Goal: Find specific page/section: Find specific page/section

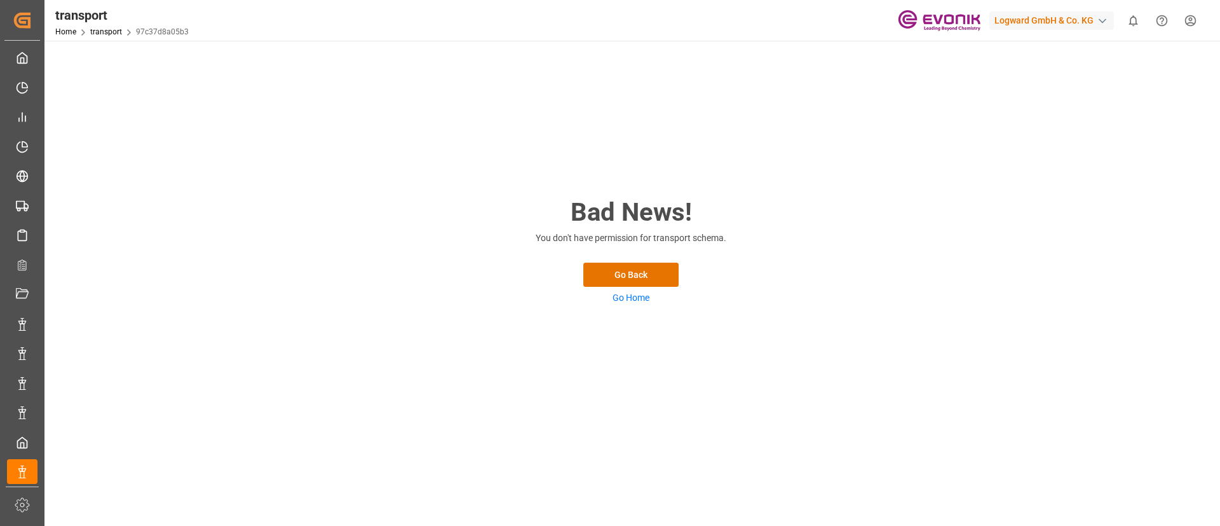
click at [1086, 19] on div "Logward GmbH & Co. KG" at bounding box center [1051, 20] width 125 height 18
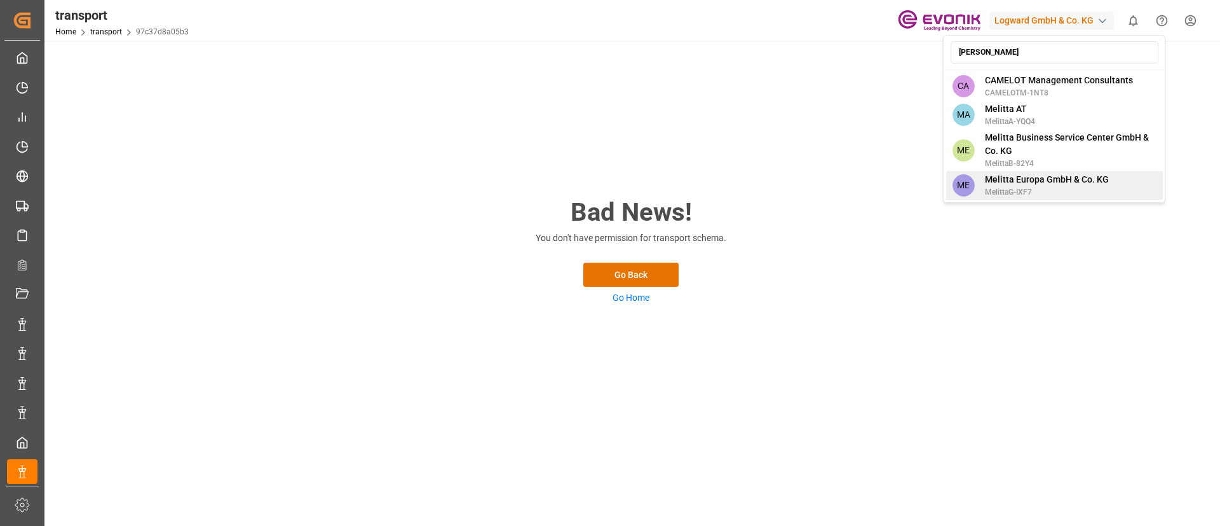
type input "mel"
click at [1078, 179] on span "Melitta Europa GmbH & Co. KG" at bounding box center [1047, 179] width 124 height 13
